Goal: Submit feedback/report problem: Submit feedback/report problem

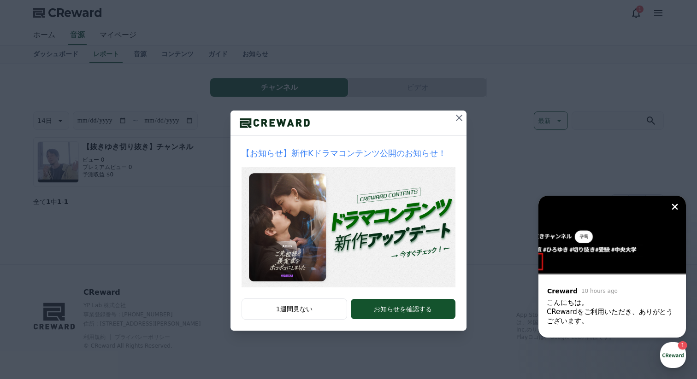
click at [195, 190] on div "【お知らせ】新作Kドラマコンテンツ公開のお知らせ！ 1週間見ない お知らせを確認する" at bounding box center [348, 173] width 697 height 346
click at [458, 114] on icon at bounding box center [459, 117] width 11 height 11
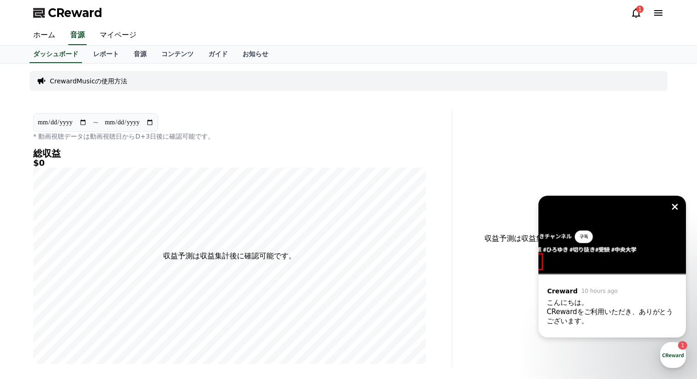
click at [637, 304] on div "こんにちは。" at bounding box center [612, 302] width 131 height 9
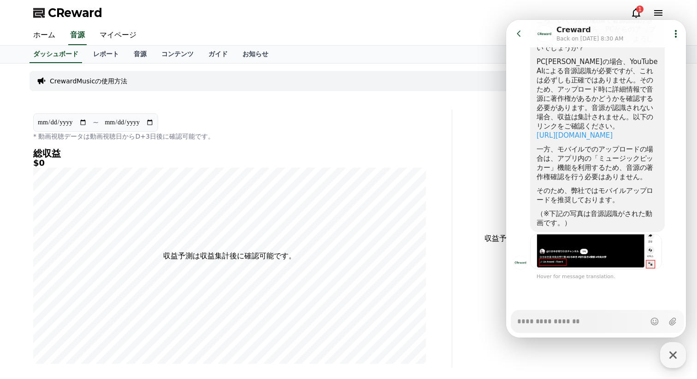
click at [448, 118] on div "**********" at bounding box center [241, 239] width 423 height 258
click at [556, 247] on img at bounding box center [596, 251] width 131 height 35
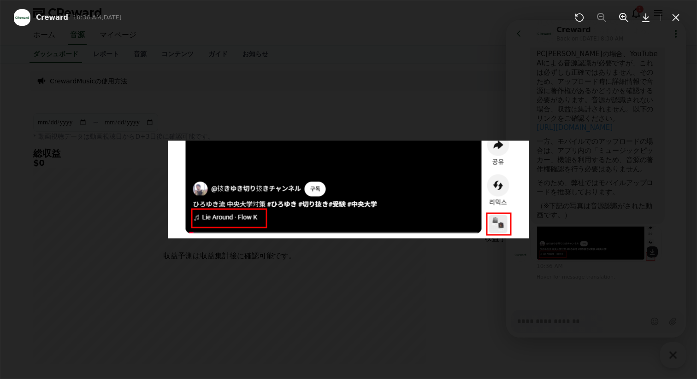
scroll to position [218, 0]
click at [379, 290] on div at bounding box center [348, 189] width 697 height 379
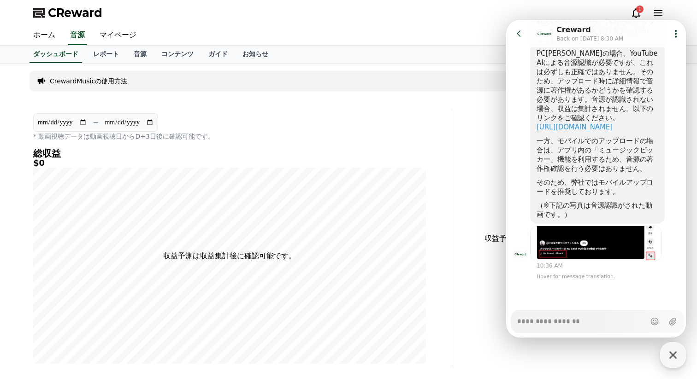
type textarea "*"
